Goal: Task Accomplishment & Management: Manage account settings

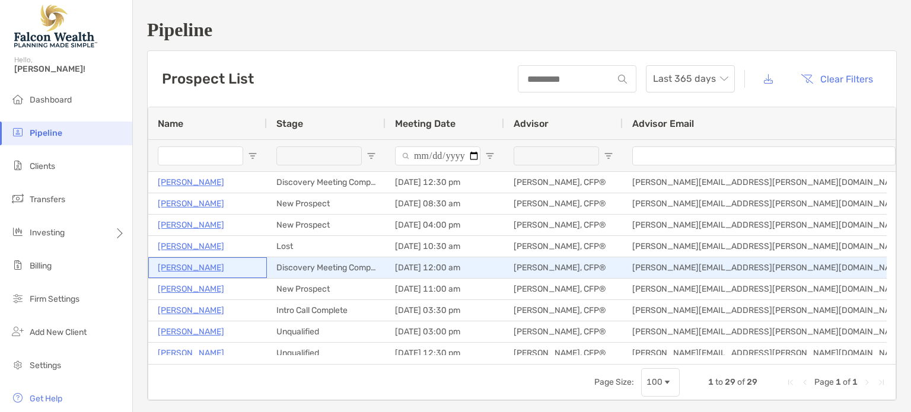
click at [185, 268] on p "[PERSON_NAME]" at bounding box center [191, 267] width 66 height 15
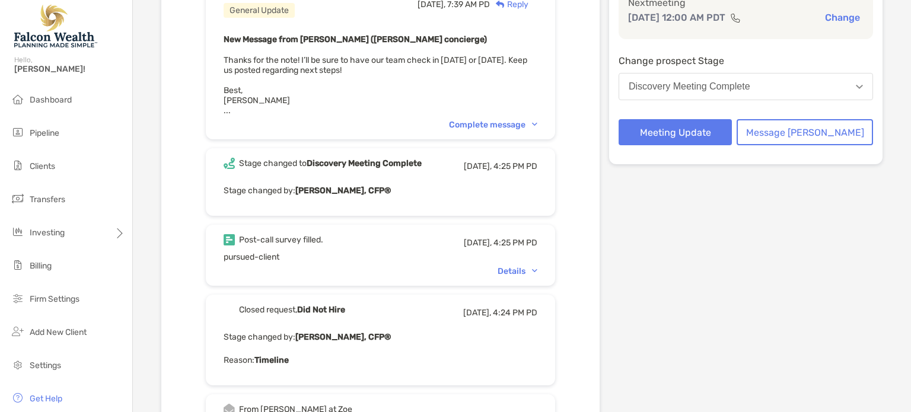
scroll to position [218, 0]
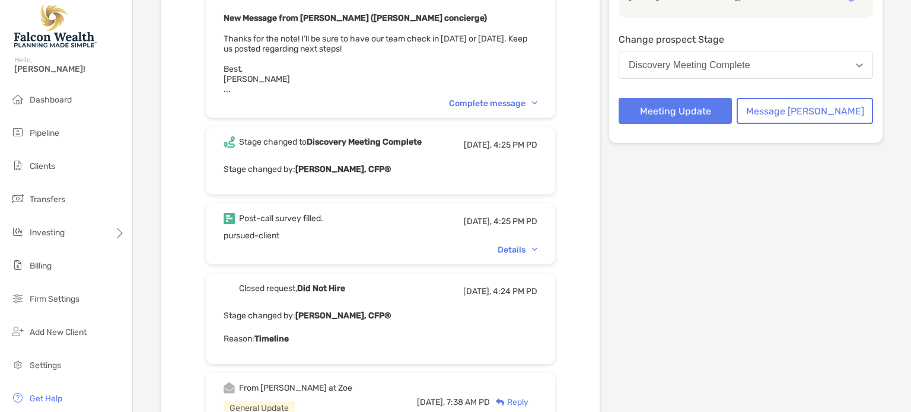
click at [747, 72] on button "Discovery Meeting Complete" at bounding box center [746, 65] width 254 height 27
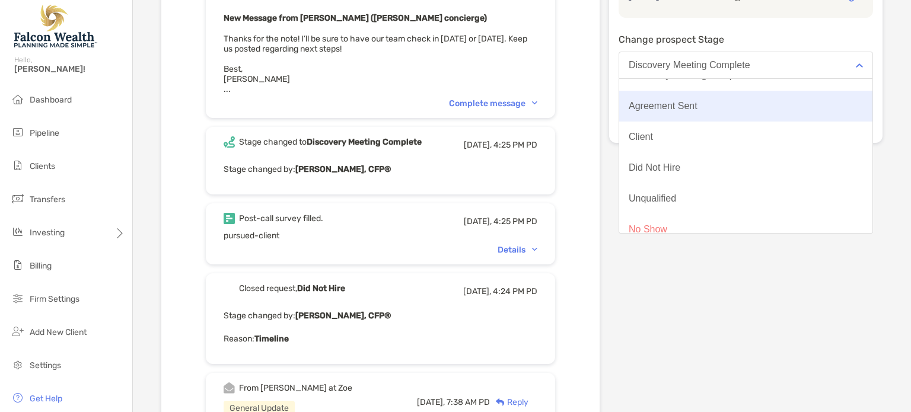
scroll to position [85, 0]
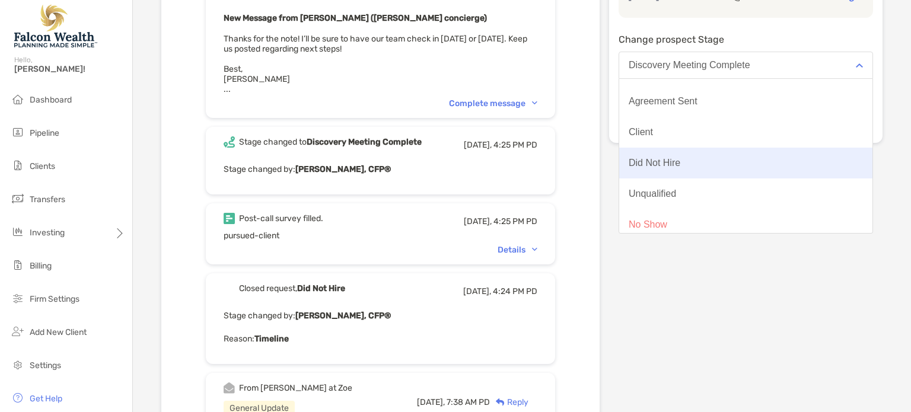
click at [705, 167] on button "Did Not Hire" at bounding box center [745, 163] width 253 height 31
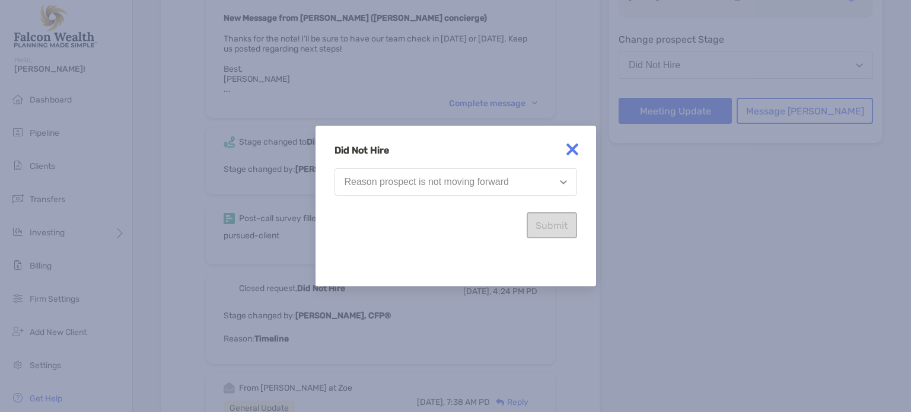
click at [503, 192] on button "Reason prospect is not moving forward" at bounding box center [455, 181] width 243 height 27
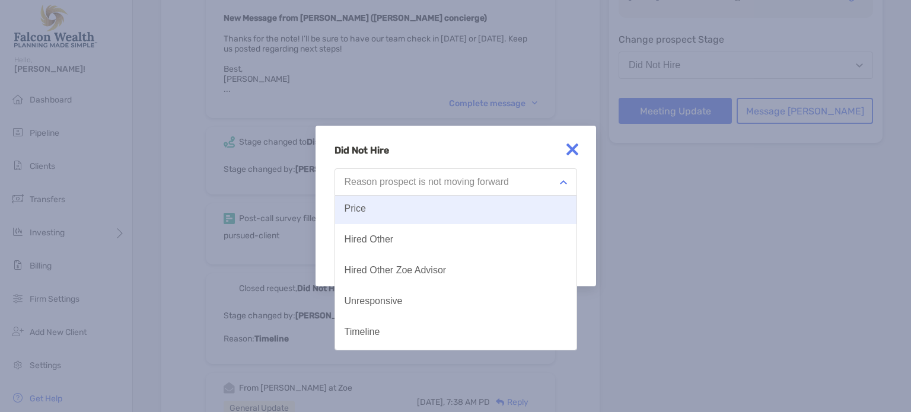
scroll to position [62, 0]
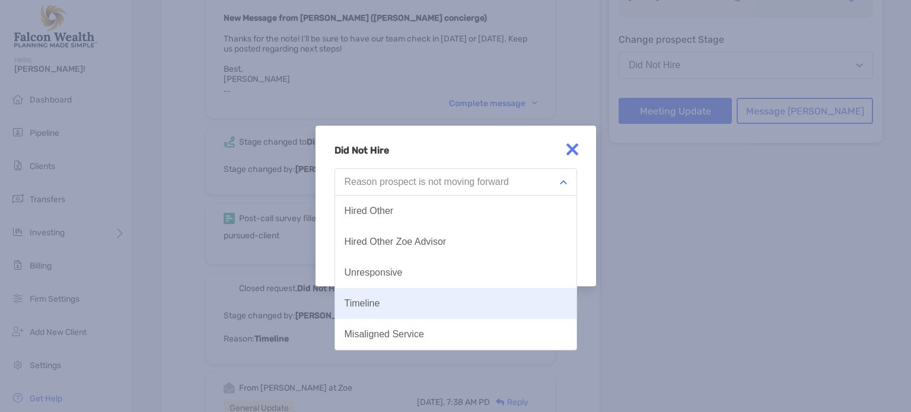
click at [387, 303] on button "Timeline" at bounding box center [455, 303] width 241 height 31
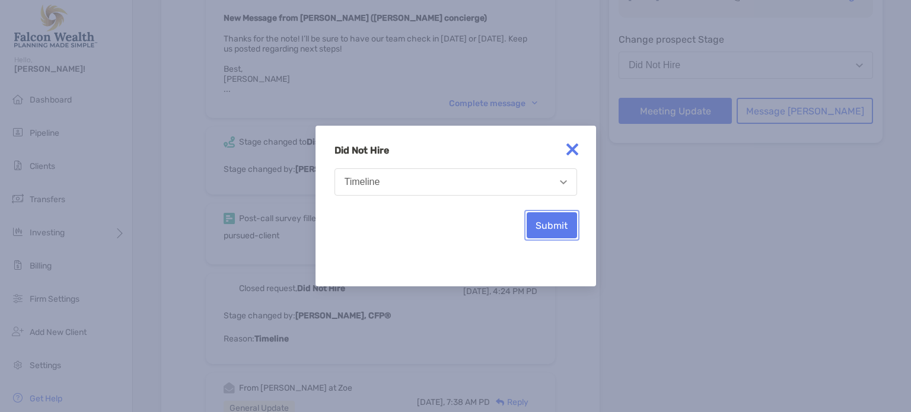
click at [562, 232] on button "Submit" at bounding box center [552, 225] width 50 height 26
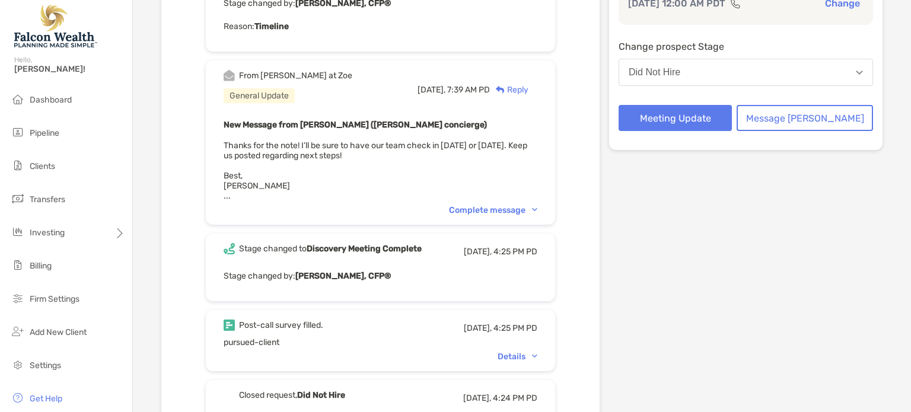
scroll to position [211, 0]
click at [704, 126] on button "Meeting Update" at bounding box center [675, 118] width 113 height 26
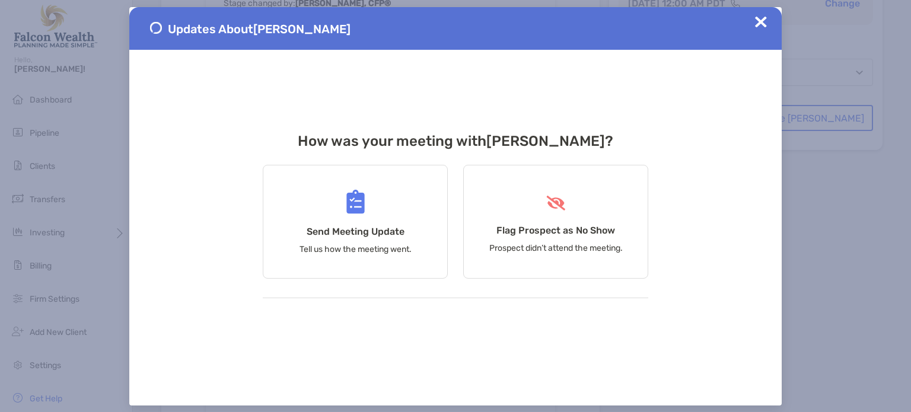
click at [758, 21] on img at bounding box center [761, 22] width 12 height 12
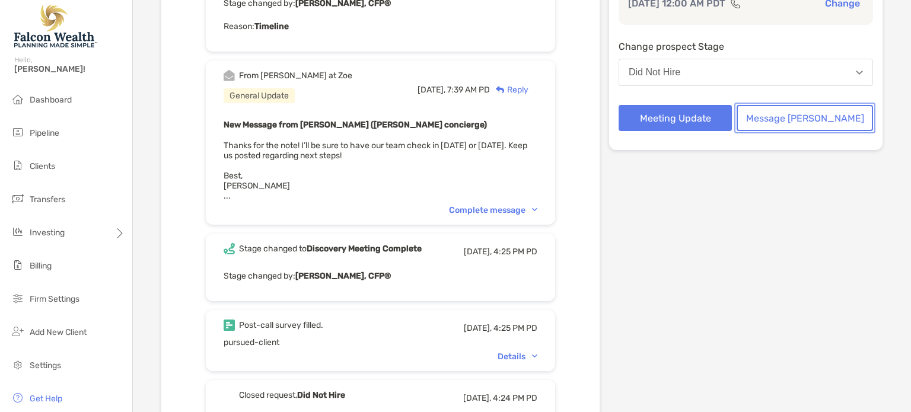
click at [812, 120] on button "Message [PERSON_NAME]" at bounding box center [805, 118] width 136 height 26
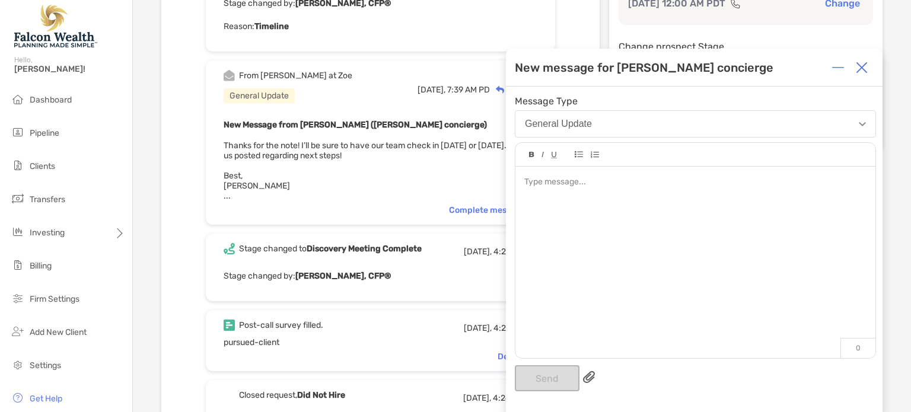
click at [550, 187] on div at bounding box center [695, 182] width 342 height 12
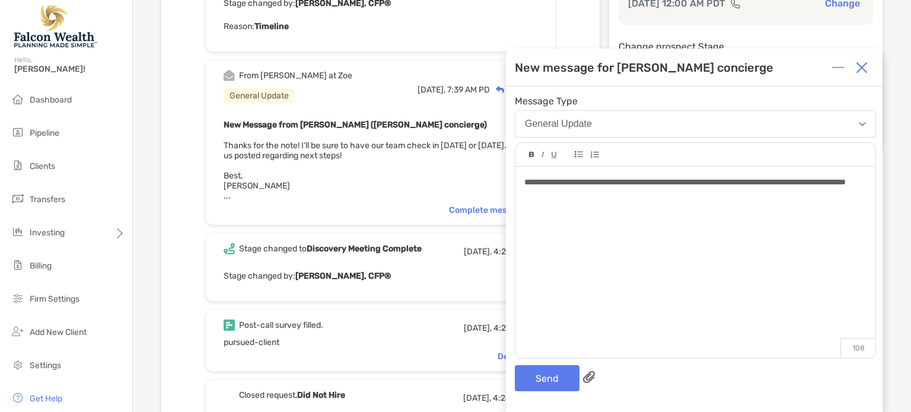
click at [540, 185] on span "**********" at bounding box center [684, 182] width 321 height 8
click at [541, 371] on button "Send" at bounding box center [547, 378] width 65 height 26
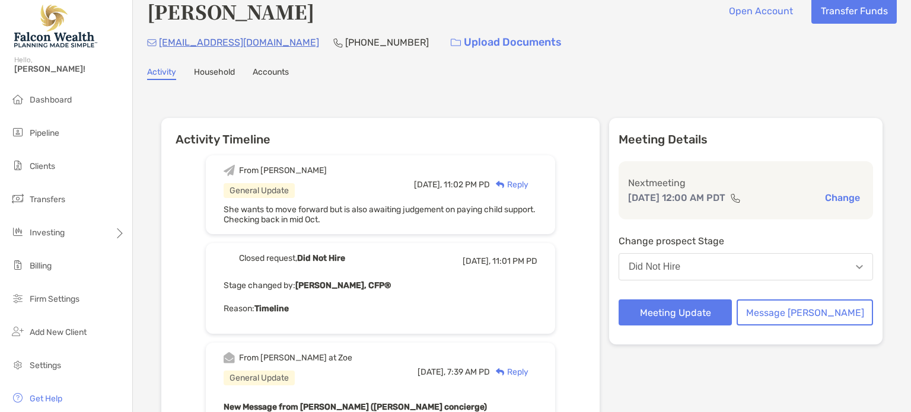
scroll to position [17, 0]
